Goal: Find specific page/section: Find specific page/section

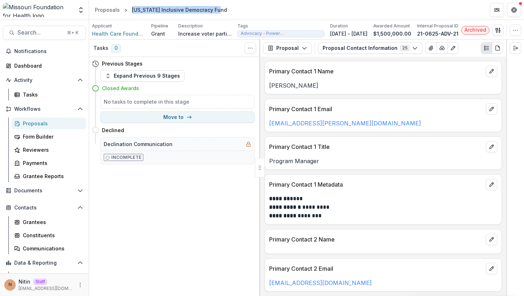
drag, startPoint x: 130, startPoint y: 10, endPoint x: 238, endPoint y: 9, distance: 107.3
click at [238, 10] on header "Proposals Missouri Inclusive Democracy Fund" at bounding box center [306, 10] width 435 height 20
click at [238, 9] on header "Proposals Missouri Inclusive Democracy Fund" at bounding box center [306, 10] width 435 height 20
click at [138, 35] on span "Health Care Foundation Of Greater Kansas City" at bounding box center [118, 33] width 53 height 7
drag, startPoint x: 130, startPoint y: 10, endPoint x: 247, endPoint y: 10, distance: 116.9
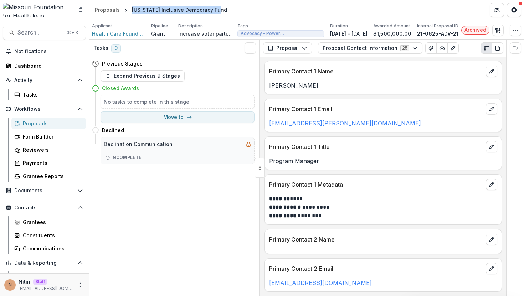
click at [247, 10] on header "Proposals Missouri Inclusive Democracy Fund" at bounding box center [306, 10] width 435 height 20
copy div "Missouri Inclusive Democracy Fund"
click at [52, 37] on button "Search... ⌘ + K" at bounding box center [44, 33] width 83 height 14
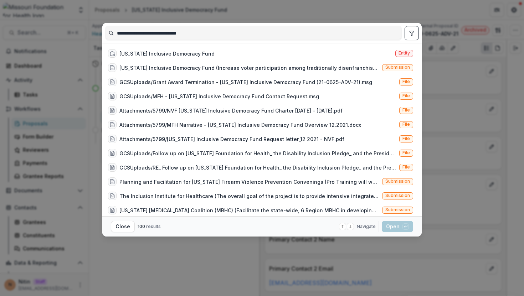
type input "**********"
click at [375, 10] on div "**********" at bounding box center [262, 148] width 524 height 296
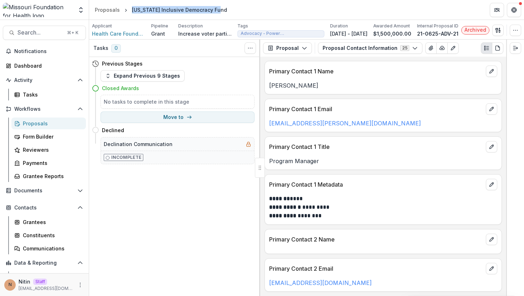
drag, startPoint x: 131, startPoint y: 9, endPoint x: 270, endPoint y: 9, distance: 139.4
click at [268, 9] on header "Proposals Missouri Inclusive Democracy Fund" at bounding box center [306, 10] width 435 height 20
copy div "Missouri Inclusive Democracy Fund"
click at [108, 12] on div "Proposals" at bounding box center [107, 9] width 25 height 7
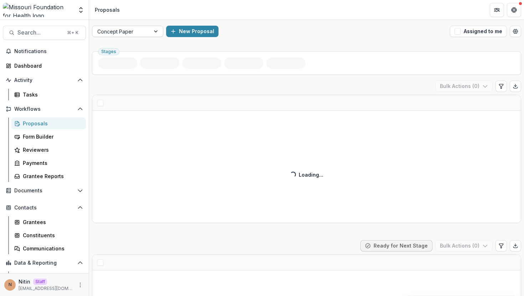
click at [126, 32] on div at bounding box center [121, 31] width 48 height 9
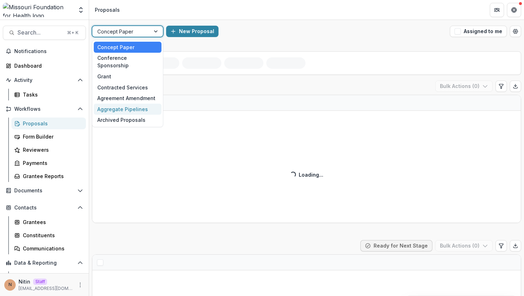
click at [116, 104] on div "Aggregate Pipelines" at bounding box center [128, 109] width 68 height 11
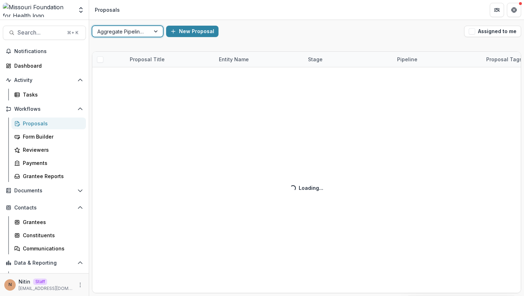
click at [159, 60] on div "Proposal Title Entity Name Stage Pipeline Proposal Tags Funding Requested Creat…" at bounding box center [306, 172] width 429 height 242
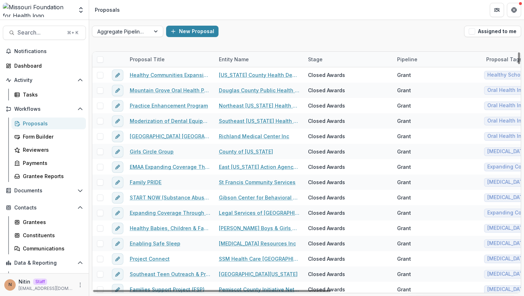
click at [149, 61] on div "Proposal Title" at bounding box center [146, 59] width 43 height 7
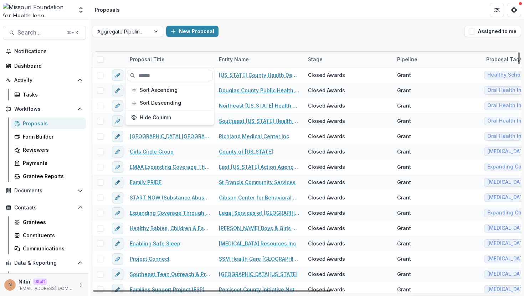
click at [154, 76] on input at bounding box center [170, 75] width 86 height 11
paste input "**********"
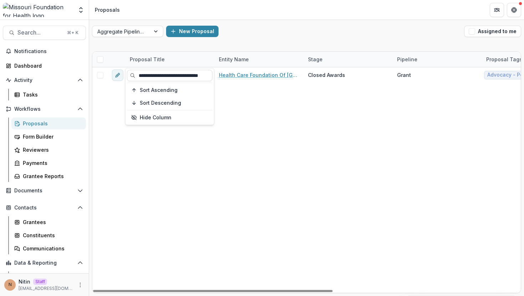
type input "**********"
click at [218, 46] on div "Aggregate Pipelines New Proposal Assigned to me Proposal Title Entity Name Stag…" at bounding box center [306, 158] width 435 height 276
click at [209, 60] on div "Proposal Title" at bounding box center [169, 59] width 89 height 15
click at [217, 59] on div "Entity Name" at bounding box center [234, 59] width 38 height 7
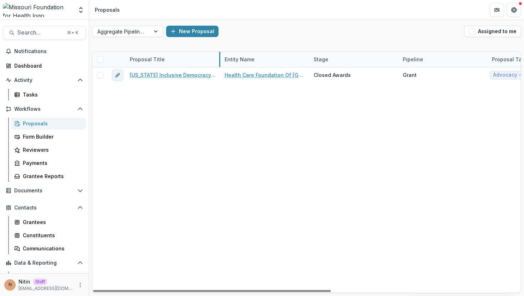
drag, startPoint x: 214, startPoint y: 59, endPoint x: 219, endPoint y: 63, distance: 6.9
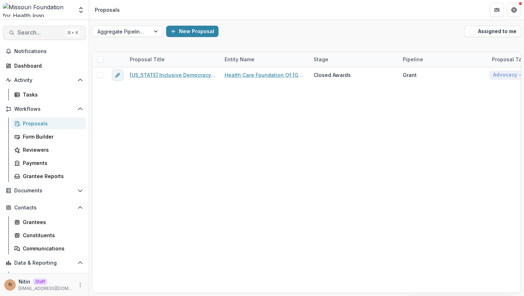
click at [48, 31] on span "Search..." at bounding box center [39, 32] width 45 height 7
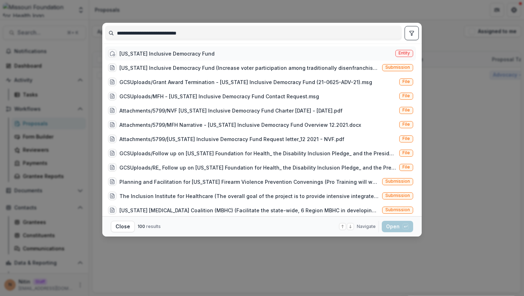
click at [207, 58] on div "Missouri Inclusive Democracy Fund Entity" at bounding box center [260, 53] width 311 height 14
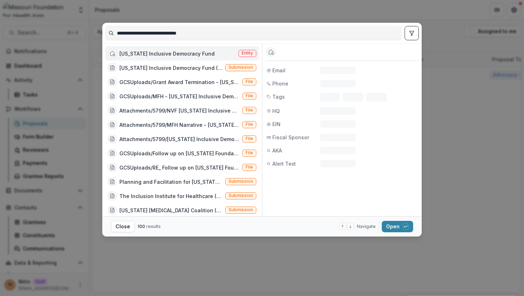
click at [214, 50] on div "Missouri Inclusive Democracy Fund Entity" at bounding box center [182, 53] width 154 height 14
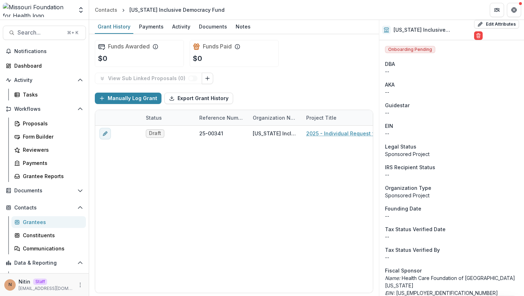
click at [267, 26] on div "Grant History Payments Activity Documents Notes" at bounding box center [234, 27] width 290 height 14
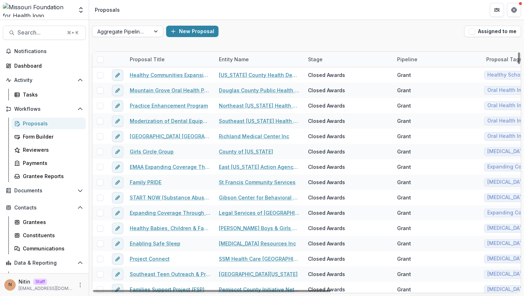
click at [169, 61] on div "Proposal Title" at bounding box center [169, 59] width 89 height 15
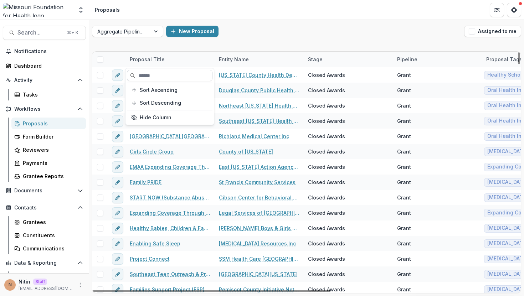
click at [170, 74] on input at bounding box center [170, 75] width 86 height 11
paste input "**********"
type input "**********"
click at [234, 45] on div "Aggregate Pipelines New Proposal Assigned to me Proposal Title Entity Name Stag…" at bounding box center [306, 158] width 435 height 276
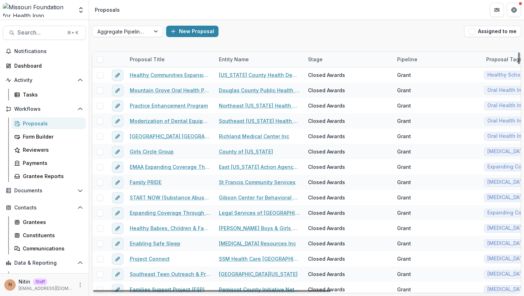
click at [161, 59] on div "Proposal Title" at bounding box center [146, 59] width 43 height 7
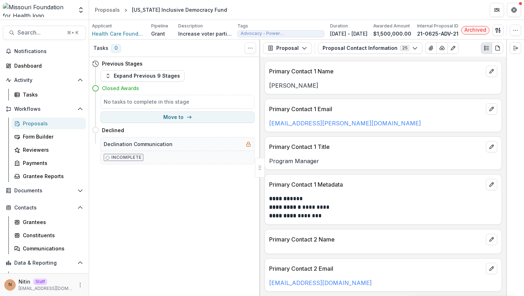
click at [217, 48] on div "Tasks 0 Show Cancelled Tasks" at bounding box center [174, 48] width 171 height 17
